Goal: Task Accomplishment & Management: Use online tool/utility

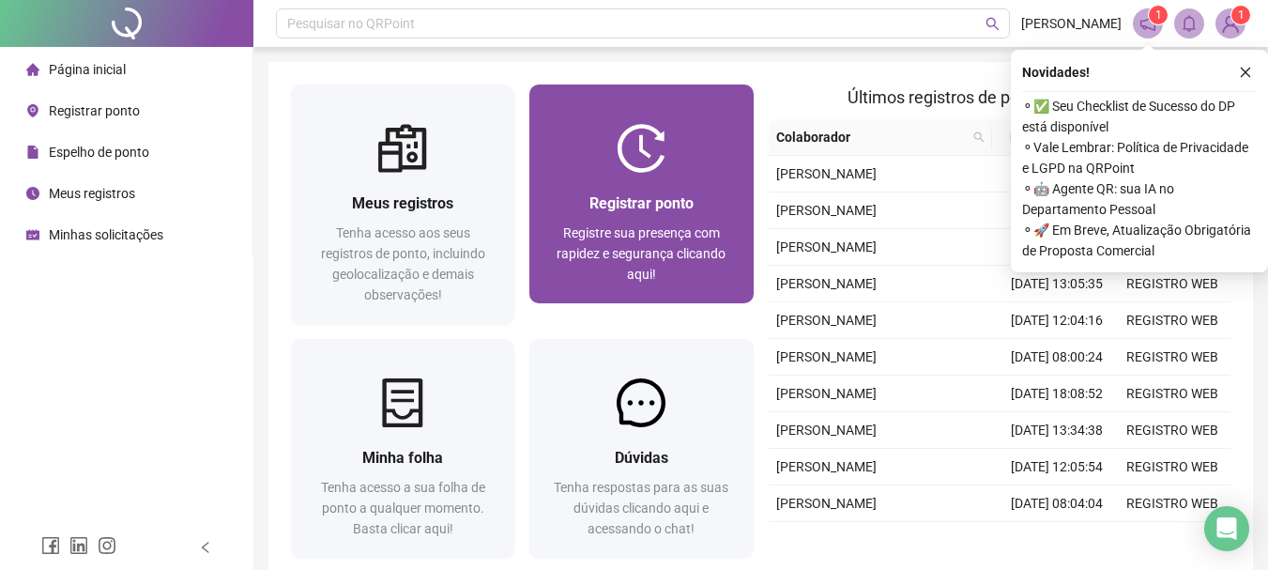
click at [581, 208] on div "Registrar ponto" at bounding box center [641, 202] width 178 height 23
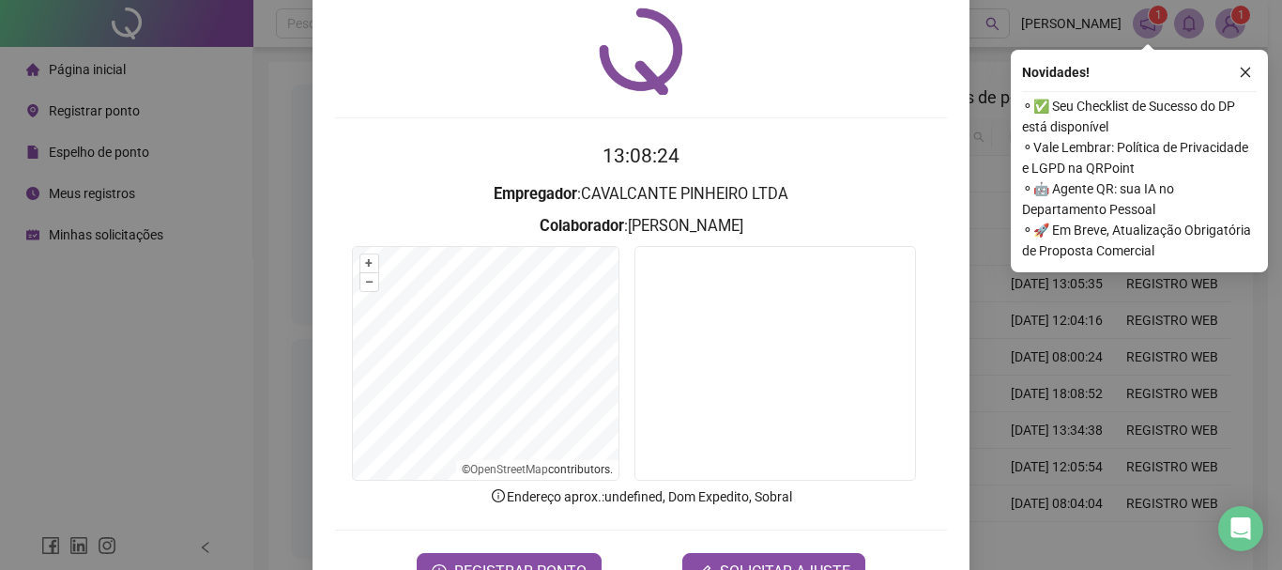
scroll to position [94, 0]
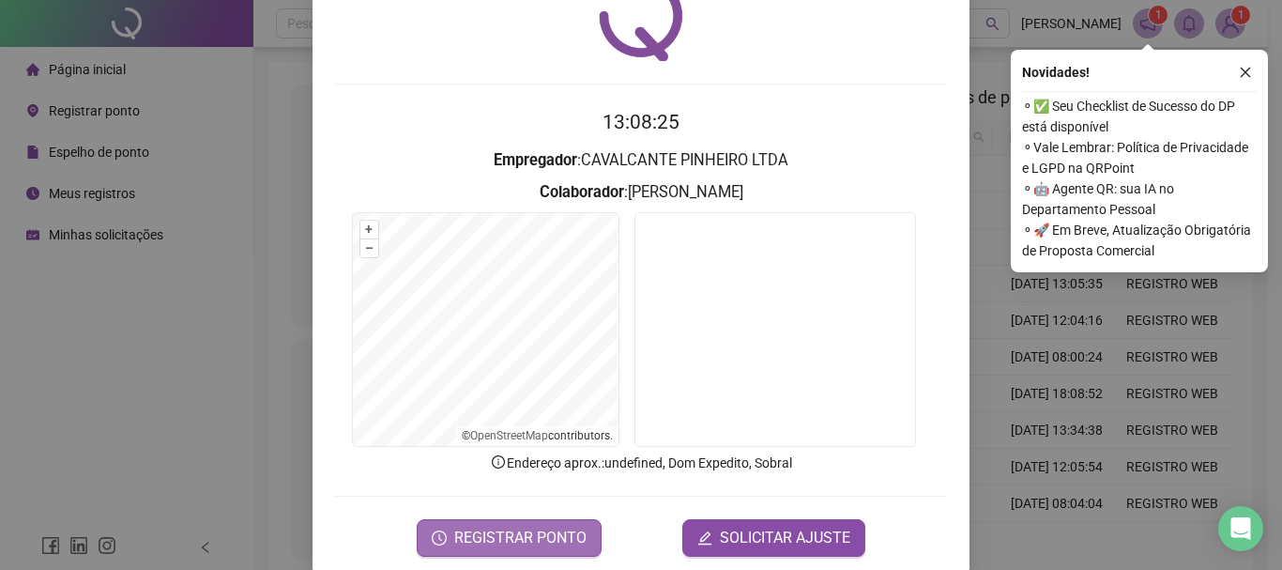
click at [526, 530] on span "REGISTRAR PONTO" at bounding box center [520, 537] width 132 height 23
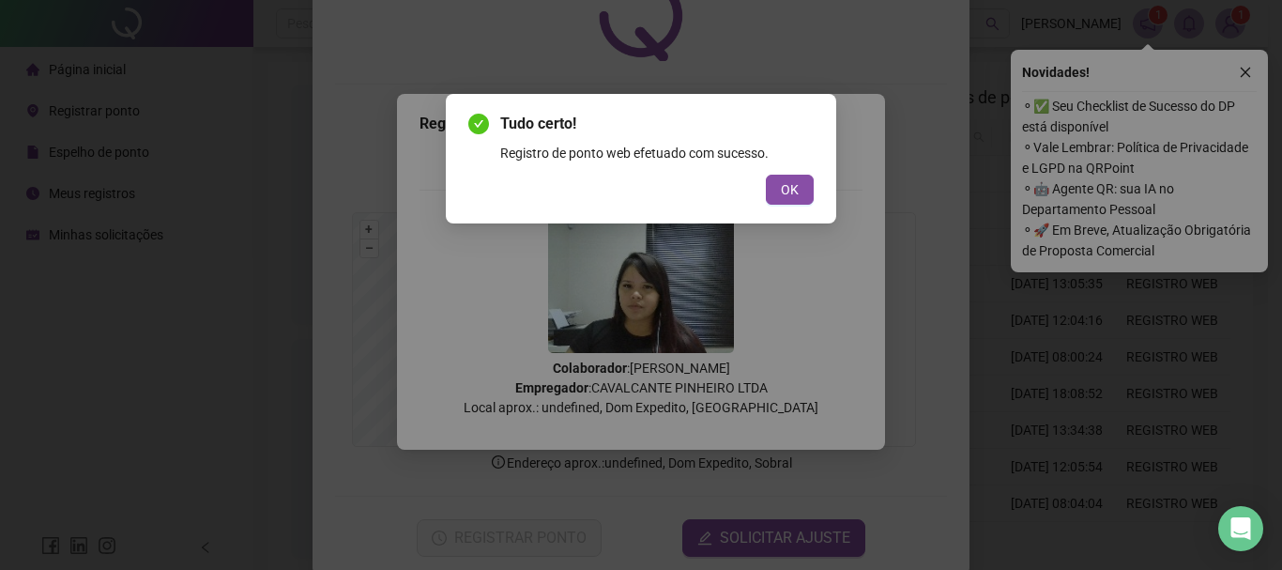
click at [819, 169] on div "Tudo certo! Registro de ponto web efetuado com sucesso. OK" at bounding box center [641, 159] width 390 height 130
drag, startPoint x: 816, startPoint y: 169, endPoint x: 796, endPoint y: 185, distance: 26.1
click at [814, 170] on div "Tudo certo! Registro de ponto web efetuado com sucesso. OK" at bounding box center [641, 159] width 390 height 130
click at [789, 187] on span "OK" at bounding box center [790, 189] width 18 height 21
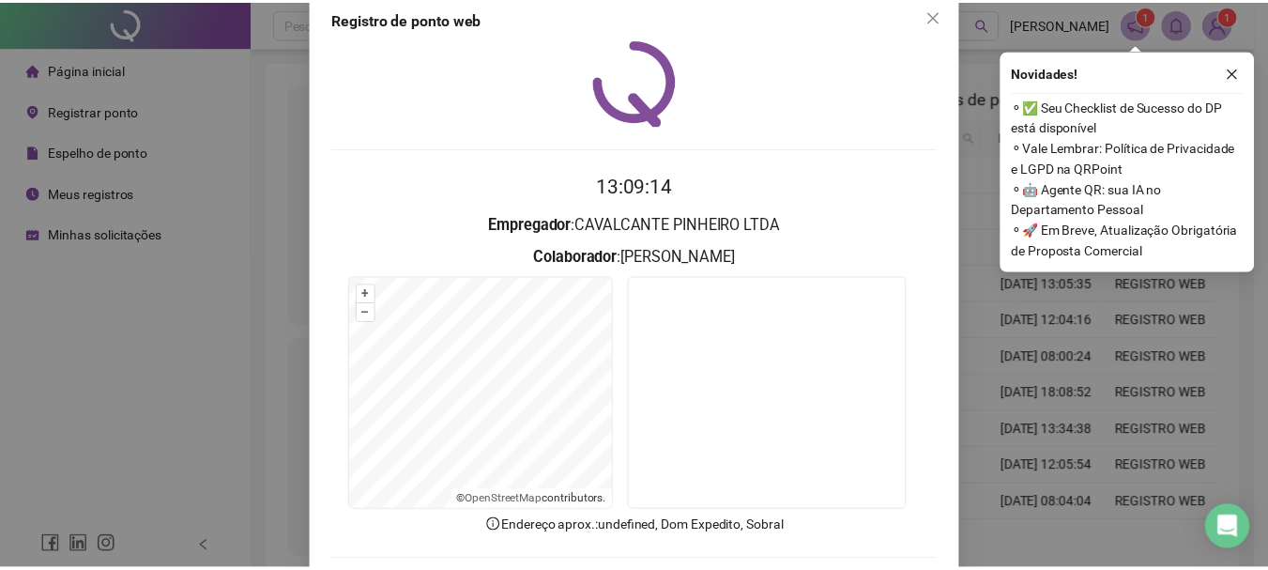
scroll to position [0, 0]
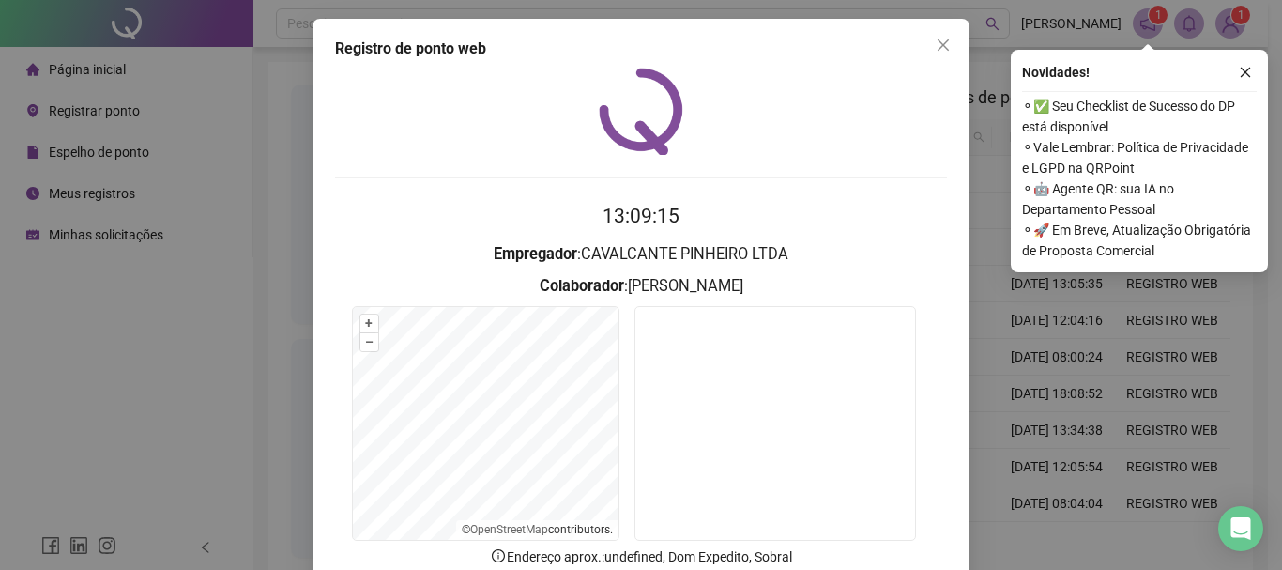
click at [922, 61] on div "Registro de ponto web 13:09:15 Empregador : CAVALCANTE PINHEIRO LTDA Colaborado…" at bounding box center [641, 344] width 657 height 650
click at [928, 56] on button "Close" at bounding box center [943, 45] width 30 height 30
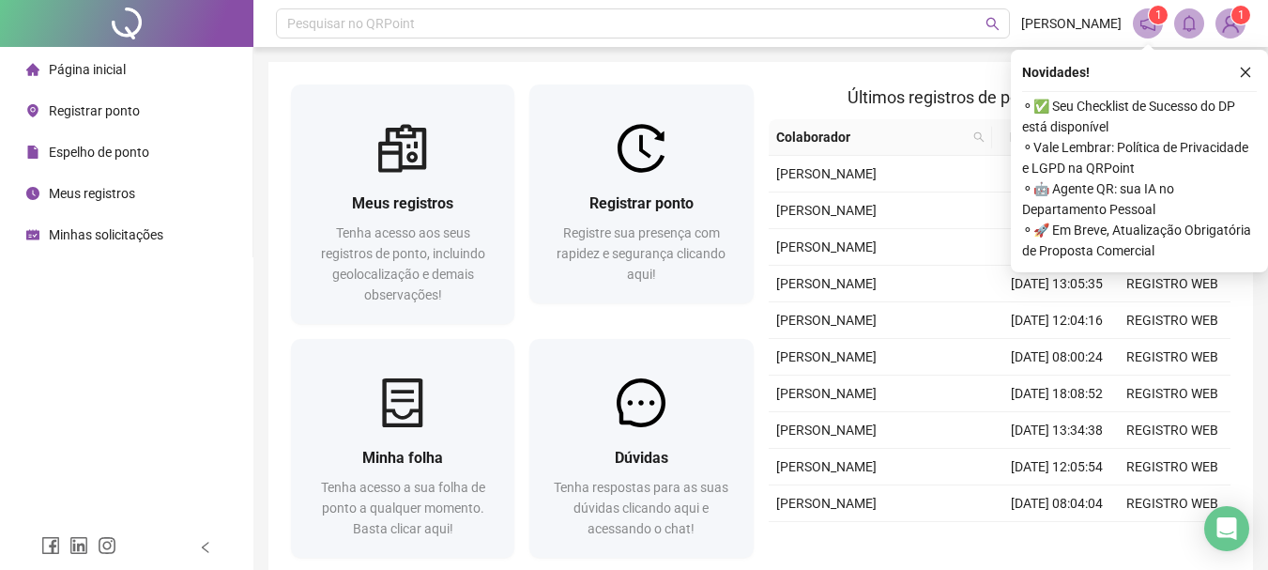
click at [930, 47] on div "Pesquisar no QRPoint [PERSON_NAME] 1 1 Meus registros Tenha acesso aos seus reg…" at bounding box center [760, 334] width 1014 height 668
click at [1240, 72] on icon "close" at bounding box center [1245, 72] width 13 height 13
